Goal: Information Seeking & Learning: Find specific fact

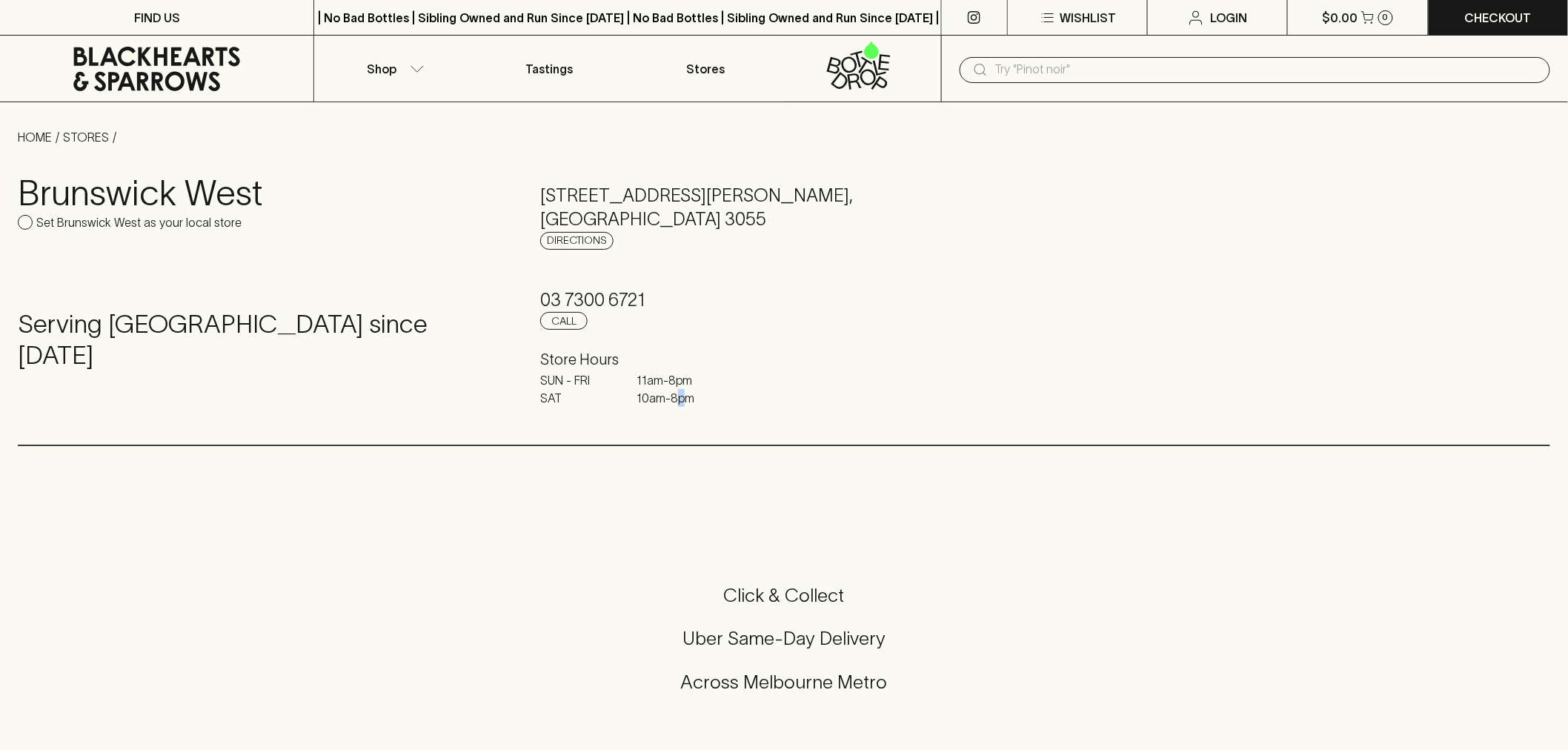
click at [686, 391] on p "10am - 8pm" at bounding box center [673, 398] width 74 height 17
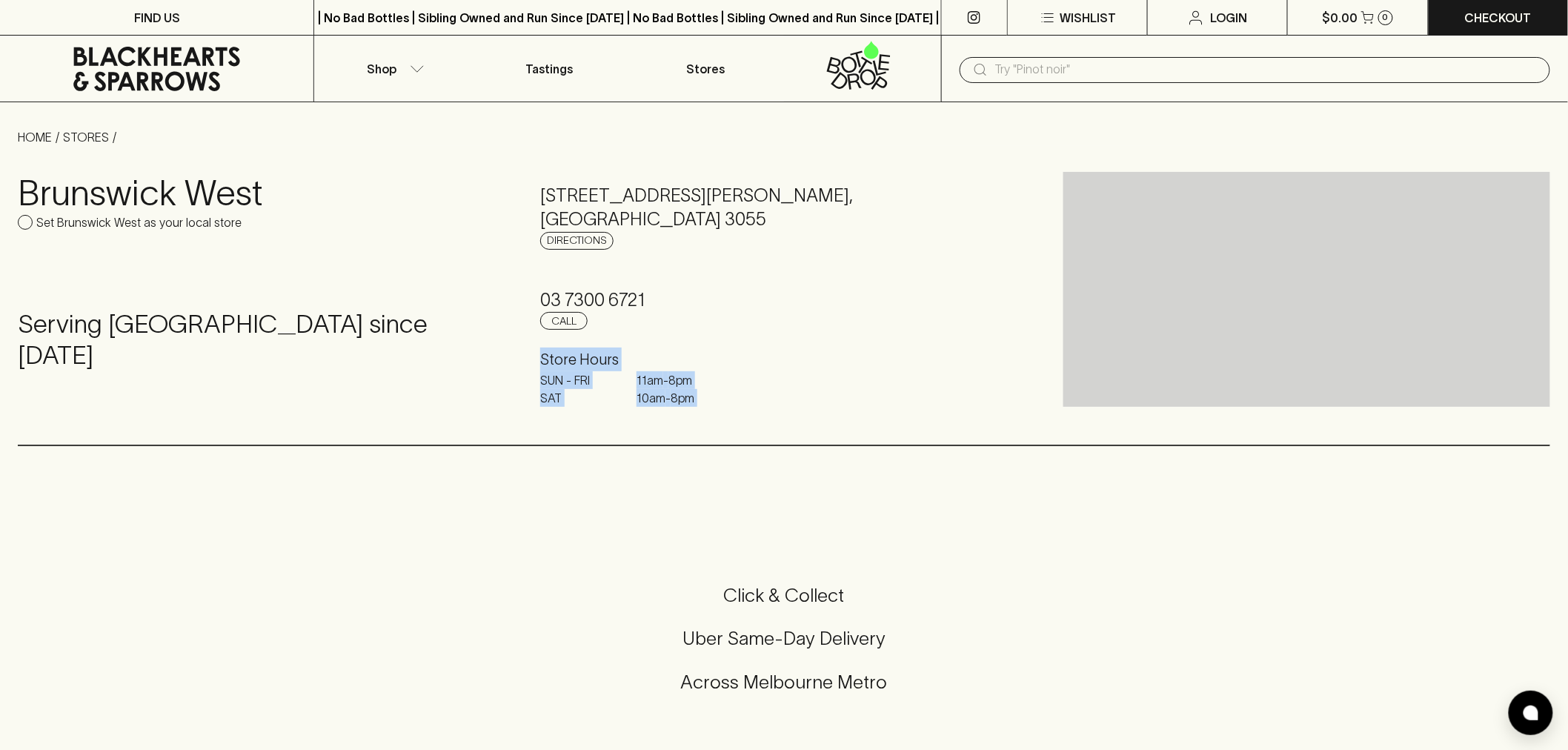
drag, startPoint x: 686, startPoint y: 391, endPoint x: 695, endPoint y: 364, distance: 28.5
click at [695, 364] on div "Store Hours SUN - FRI 11am - 8pm SAT 10am - 8pm" at bounding box center [783, 377] width 487 height 59
click at [695, 364] on h6 "Store Hours" at bounding box center [783, 359] width 487 height 23
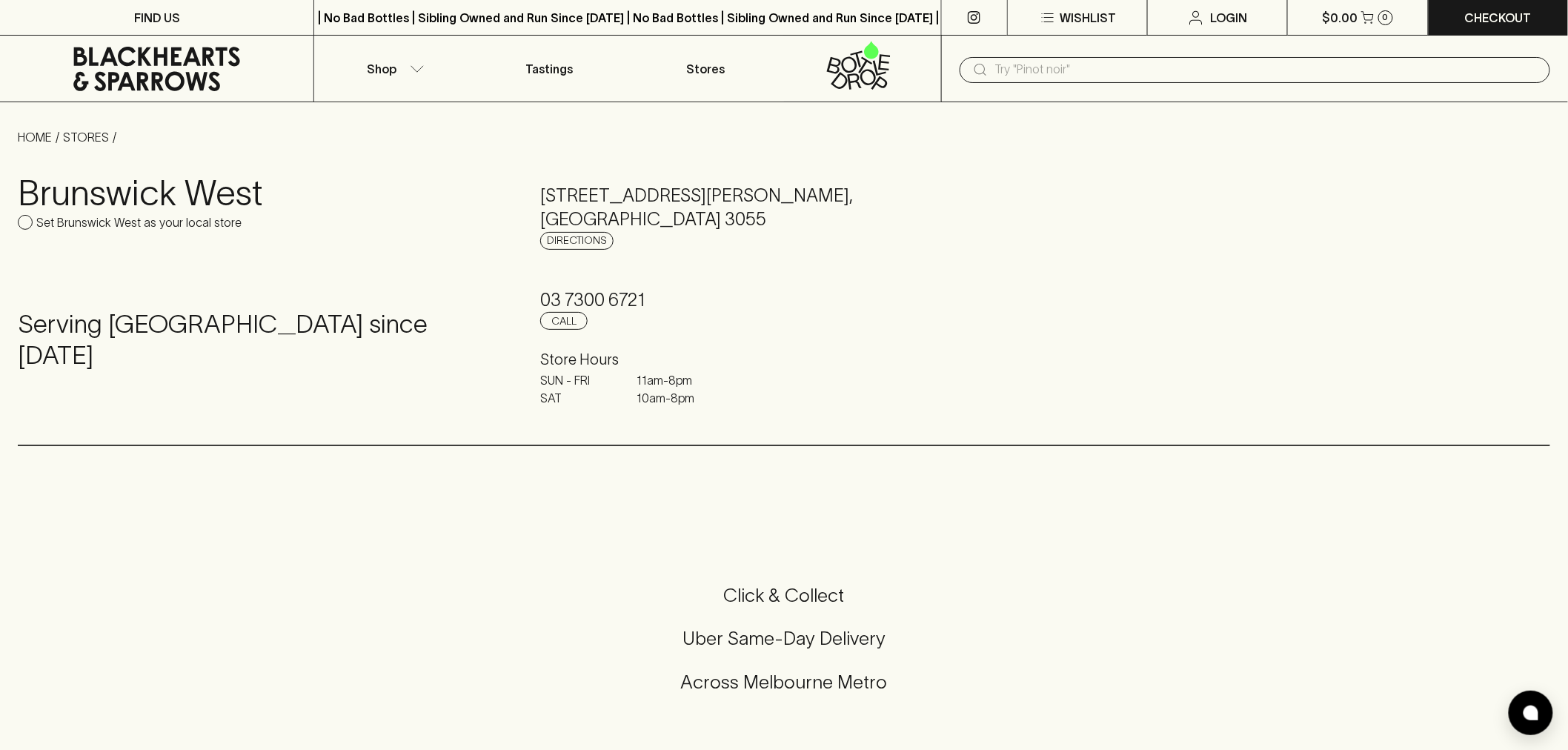
click at [695, 364] on h6 "Store Hours" at bounding box center [783, 359] width 487 height 23
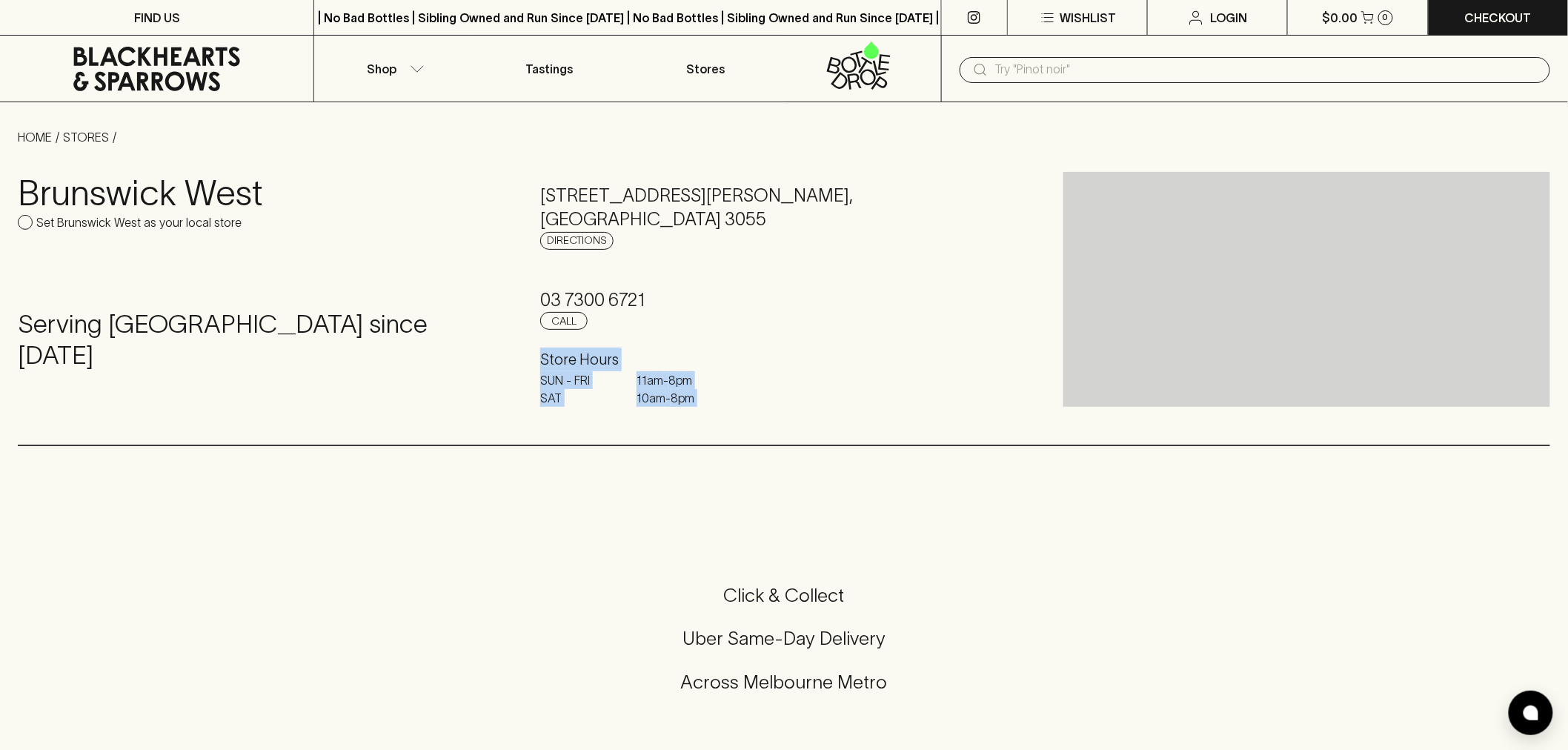
drag, startPoint x: 695, startPoint y: 364, endPoint x: 716, endPoint y: 408, distance: 48.8
click at [716, 407] on div "Store Hours SUN - FRI 11am - 8pm SAT 10am - 8pm" at bounding box center [783, 377] width 487 height 59
click at [716, 407] on div "SUN - FRI 11am - 8pm SAT 10am - 8pm" at bounding box center [783, 389] width 487 height 36
drag, startPoint x: 716, startPoint y: 408, endPoint x: 708, endPoint y: 353, distance: 55.6
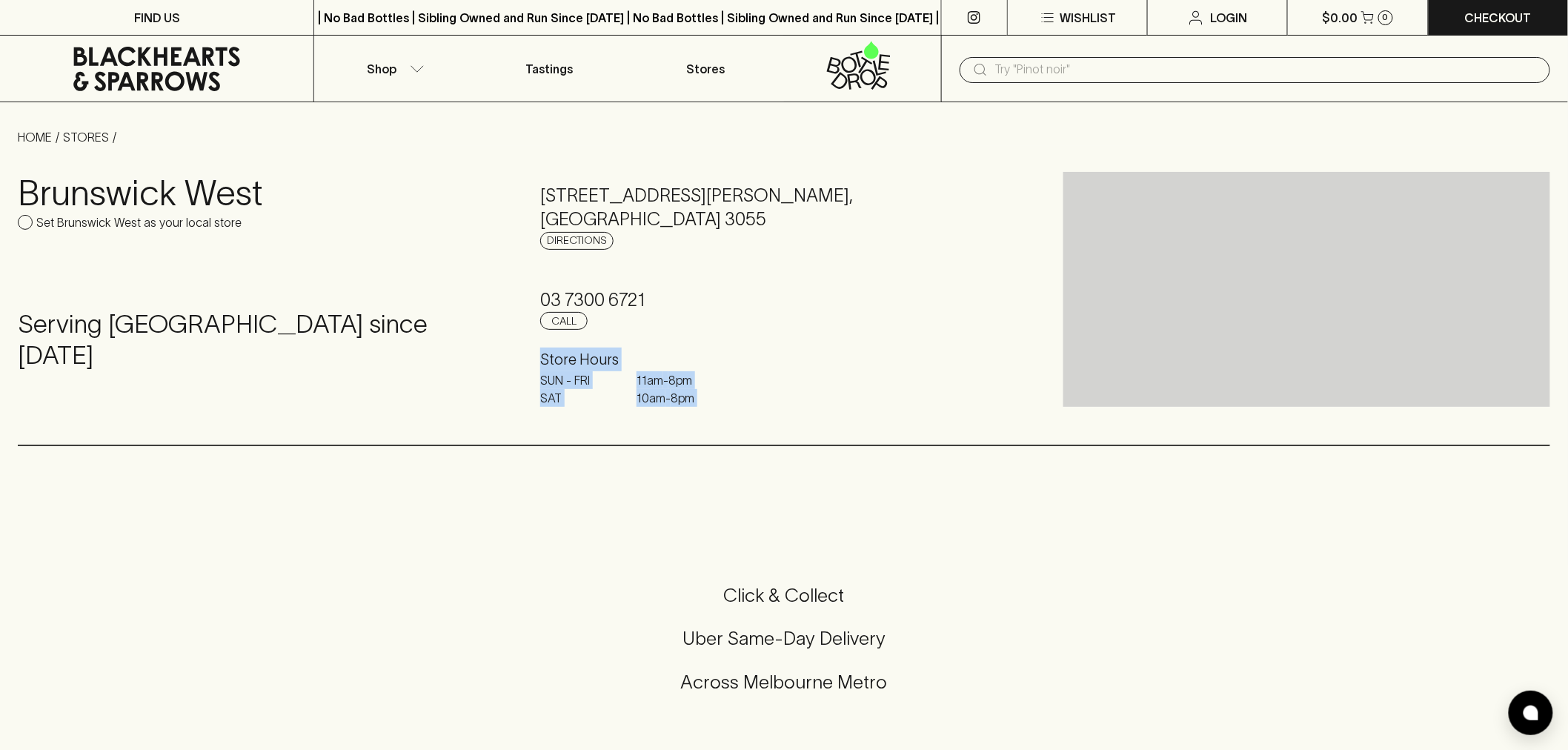
click at [708, 353] on div "Store Hours SUN - FRI 11am - 8pm SAT 10am - 8pm" at bounding box center [783, 377] width 487 height 59
click at [708, 353] on h6 "Store Hours" at bounding box center [783, 359] width 487 height 23
